Goal: Task Accomplishment & Management: Use online tool/utility

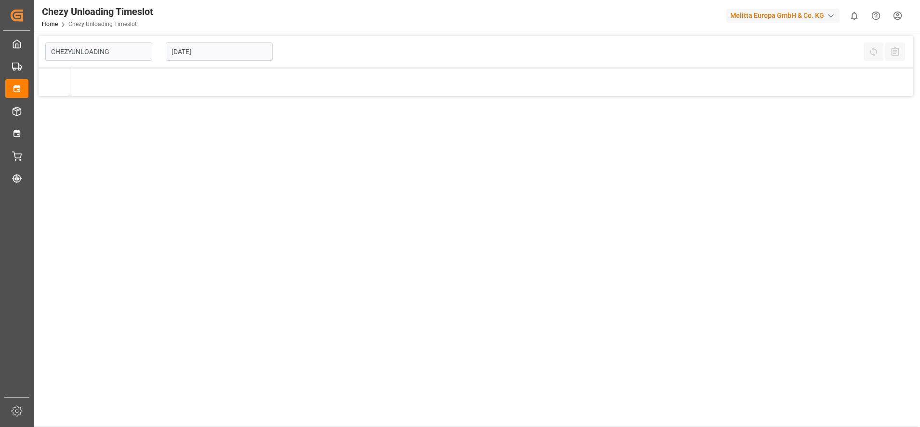
type input "Chezy Unloading"
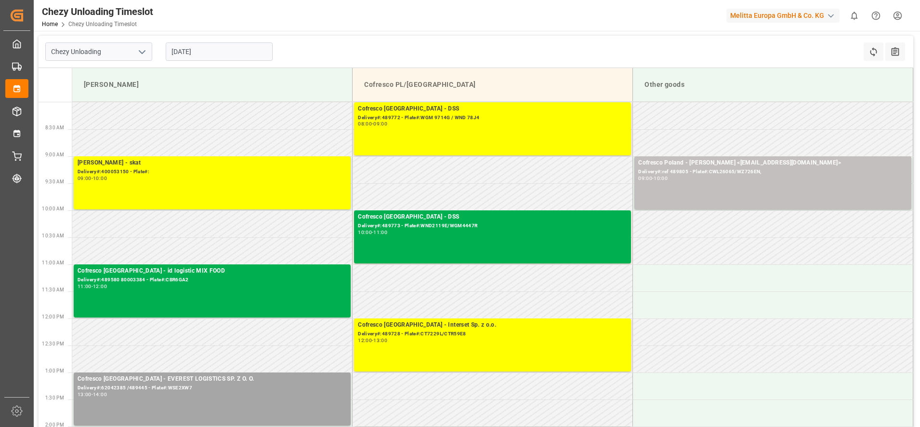
click at [189, 49] on input "[DATE]" at bounding box center [219, 51] width 107 height 18
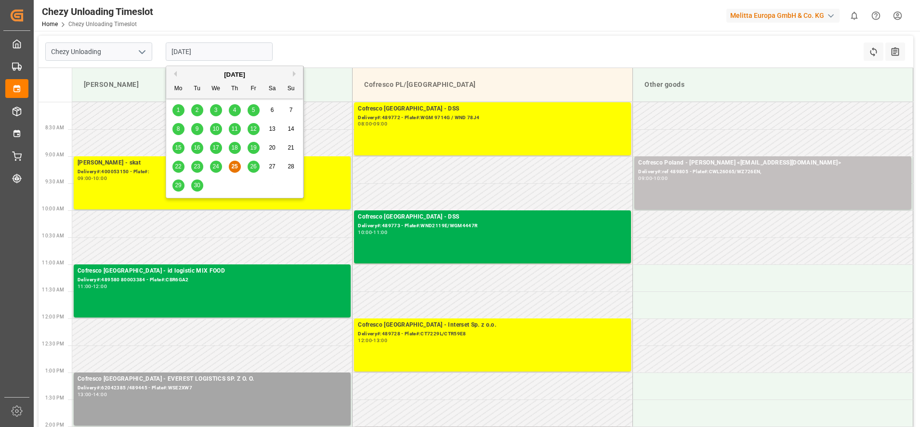
click at [219, 164] on div "24" at bounding box center [216, 167] width 12 height 12
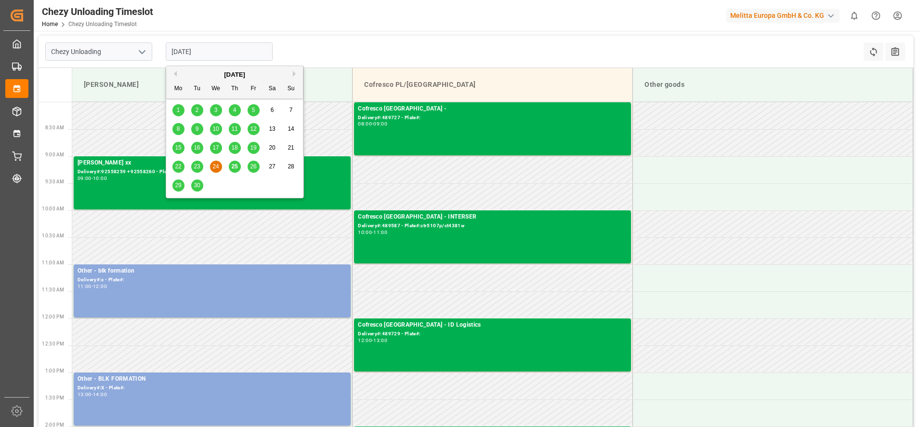
click at [210, 53] on input "[DATE]" at bounding box center [219, 51] width 107 height 18
click at [202, 171] on div "23" at bounding box center [197, 167] width 12 height 12
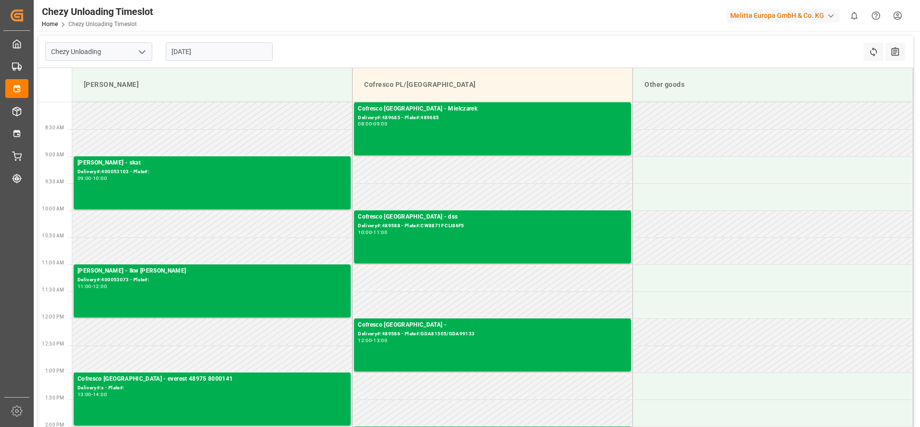
click at [201, 52] on input "[DATE]" at bounding box center [219, 51] width 107 height 18
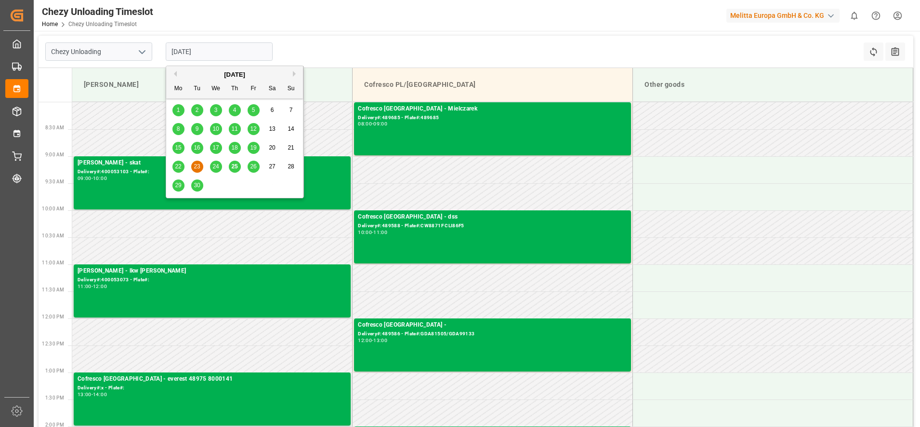
click at [233, 168] on span "25" at bounding box center [234, 166] width 6 height 7
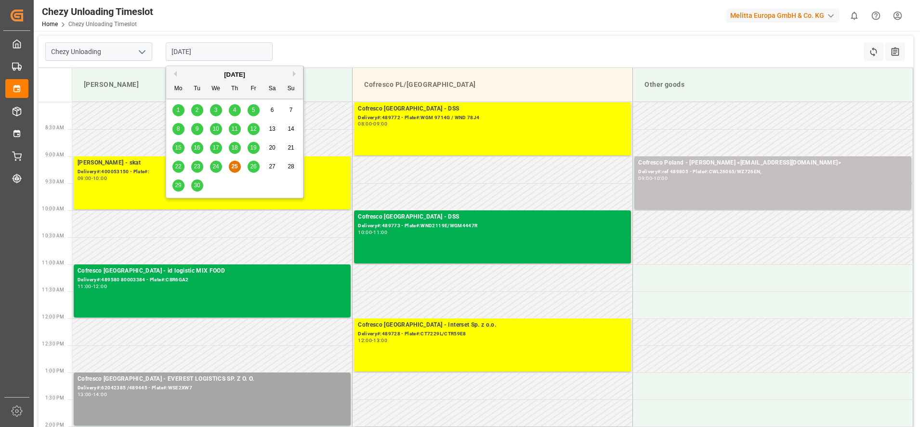
click at [237, 57] on input "[DATE]" at bounding box center [219, 51] width 107 height 18
click at [255, 164] on span "26" at bounding box center [253, 166] width 6 height 7
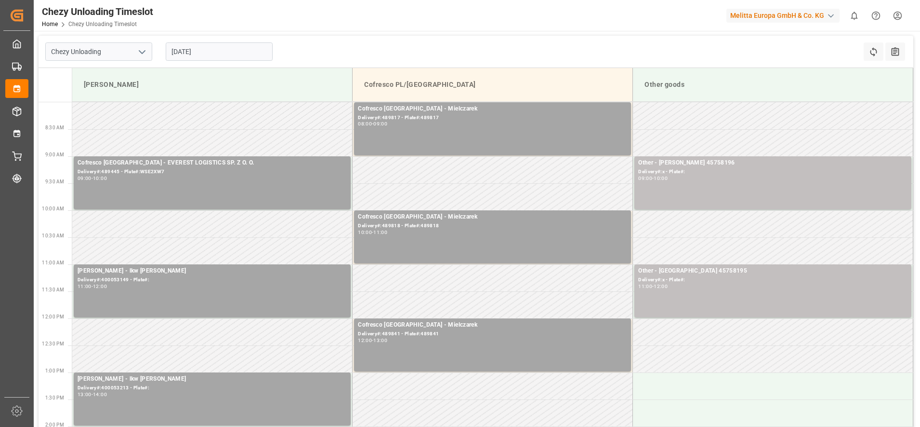
click at [214, 53] on input "[DATE]" at bounding box center [219, 51] width 107 height 18
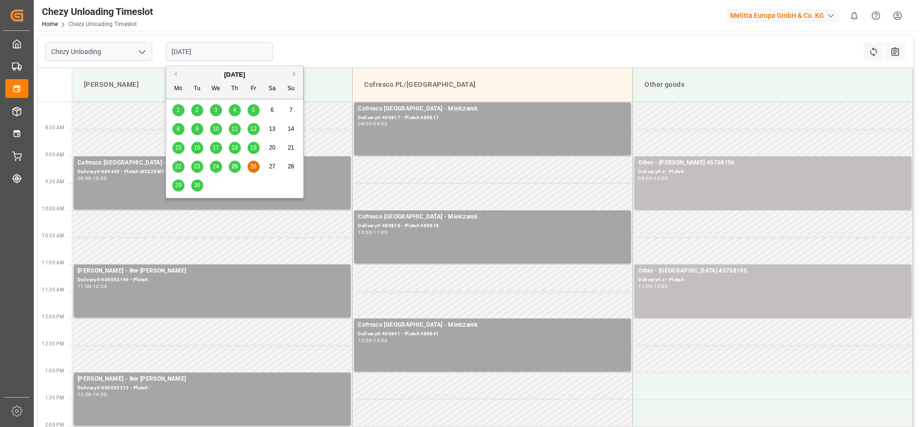
click at [179, 182] on span "29" at bounding box center [178, 185] width 6 height 7
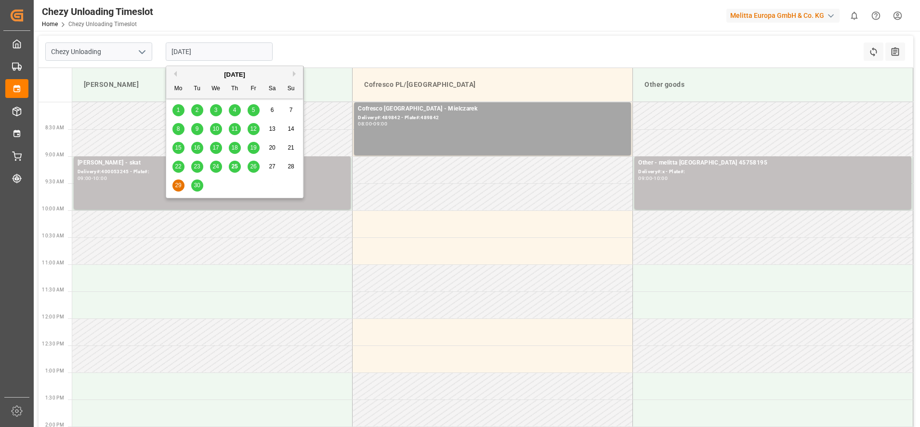
click at [185, 48] on input "[DATE]" at bounding box center [219, 51] width 107 height 18
click at [200, 183] on span "30" at bounding box center [197, 185] width 6 height 7
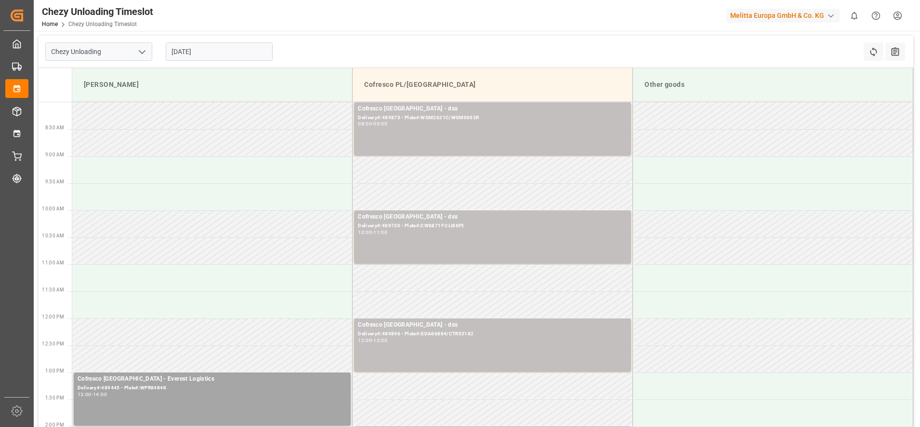
click at [241, 42] on input "[DATE]" at bounding box center [219, 51] width 107 height 18
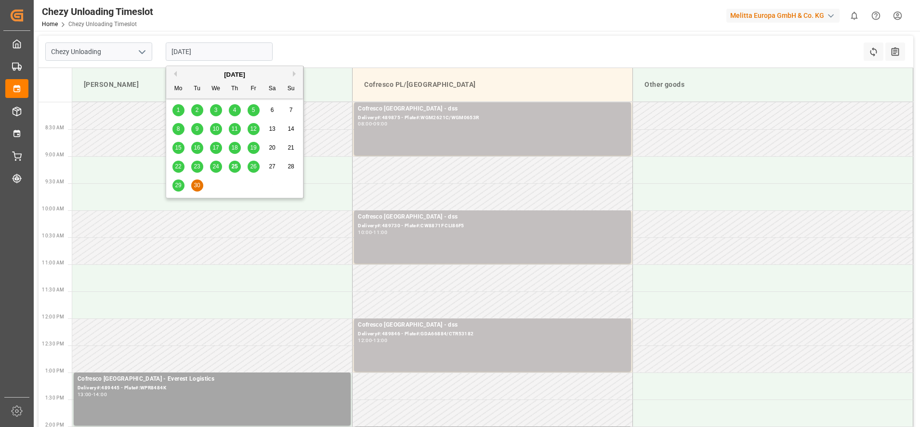
click at [295, 75] on button "Next Month" at bounding box center [296, 74] width 6 height 6
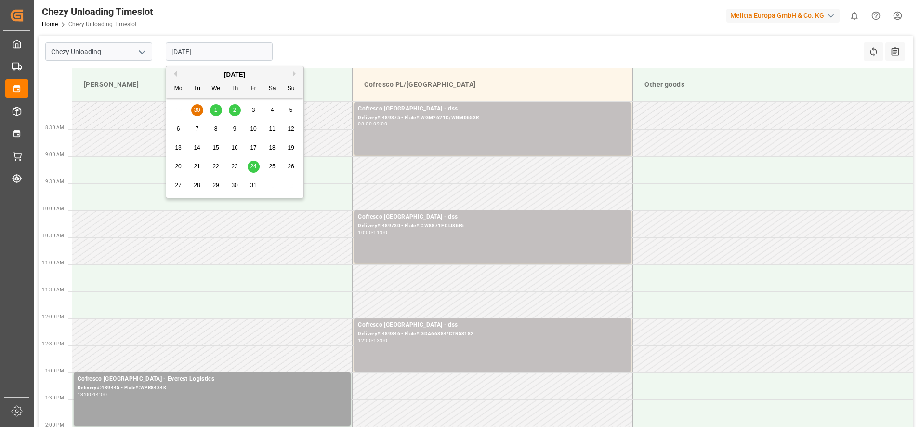
click at [215, 108] on span "1" at bounding box center [215, 110] width 3 height 7
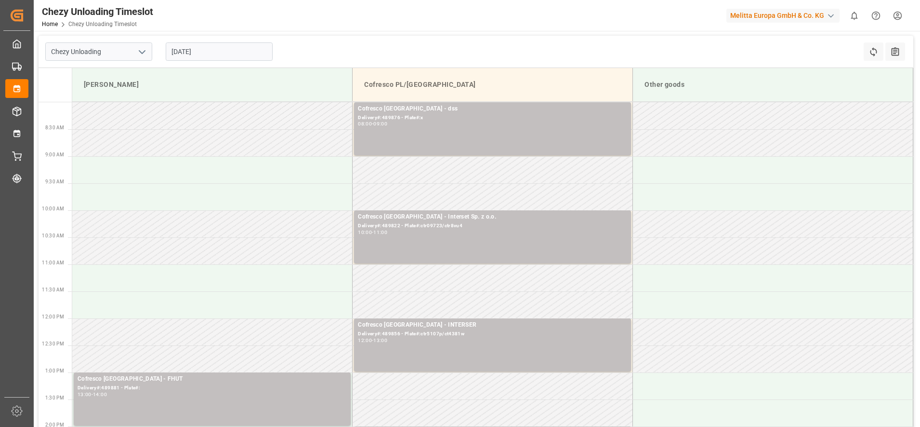
click at [252, 52] on input "[DATE]" at bounding box center [219, 51] width 107 height 18
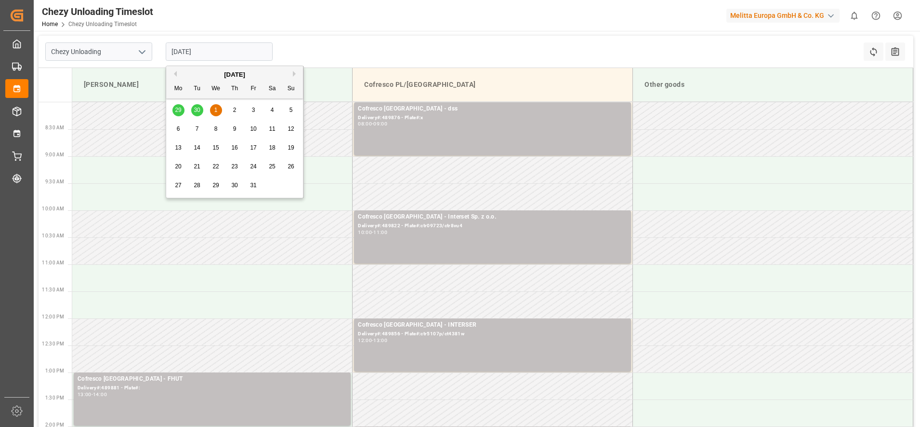
click at [235, 107] on span "2" at bounding box center [234, 110] width 3 height 7
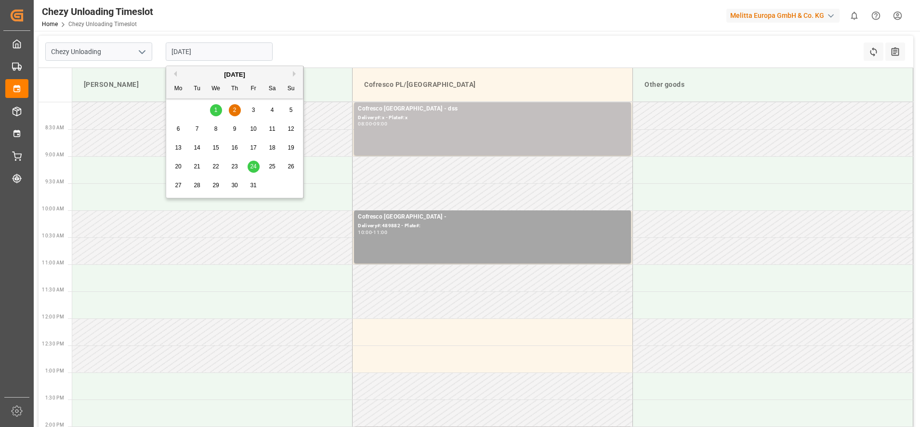
click at [233, 56] on input "[DATE]" at bounding box center [219, 51] width 107 height 18
click at [255, 109] on div "3" at bounding box center [254, 111] width 12 height 12
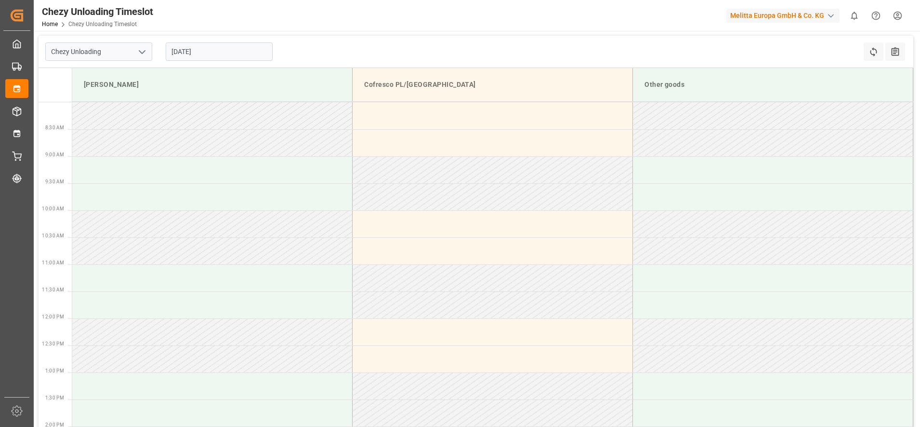
click at [230, 49] on input "[DATE]" at bounding box center [219, 51] width 107 height 18
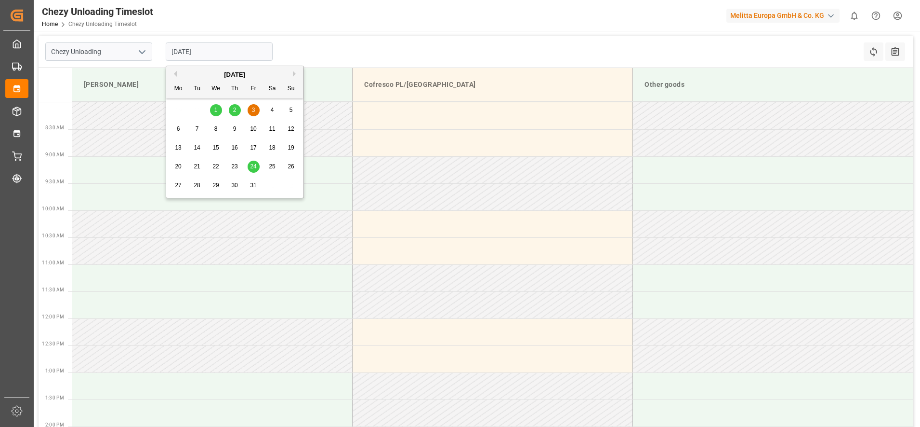
click at [213, 110] on div "1" at bounding box center [216, 111] width 12 height 12
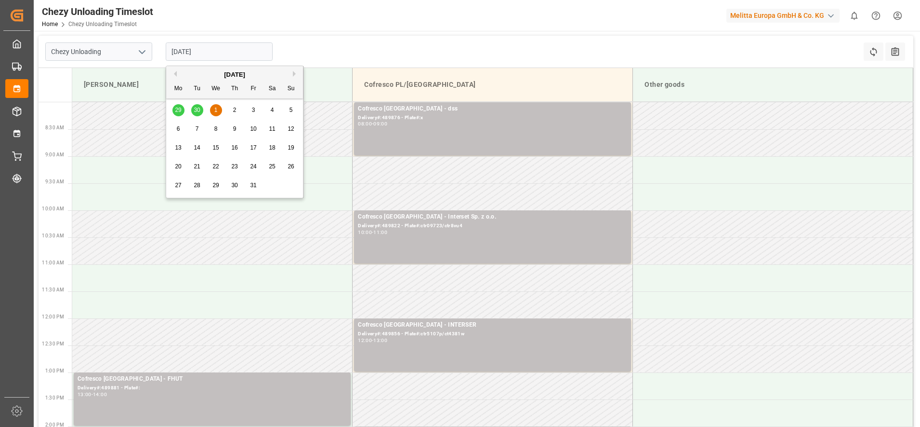
click at [209, 46] on input "[DATE]" at bounding box center [219, 51] width 107 height 18
click at [200, 107] on div "29 30 1 2 3 4 5" at bounding box center [235, 110] width 132 height 19
click at [196, 110] on div "29 30 1 2 3 4 5" at bounding box center [235, 110] width 132 height 19
drag, startPoint x: 172, startPoint y: 73, endPoint x: 174, endPoint y: 83, distance: 10.5
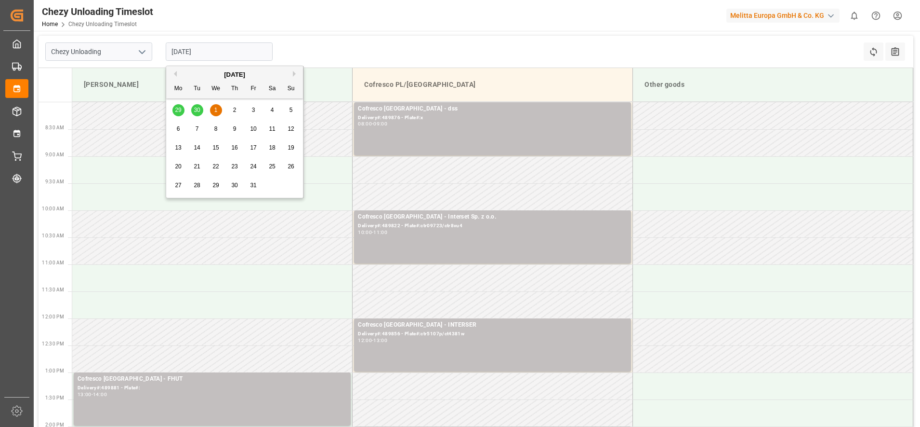
click at [172, 73] on button "Previous Month" at bounding box center [174, 74] width 6 height 6
click at [200, 181] on div "30" at bounding box center [197, 186] width 12 height 12
type input "[DATE]"
